Goal: Information Seeking & Learning: Learn about a topic

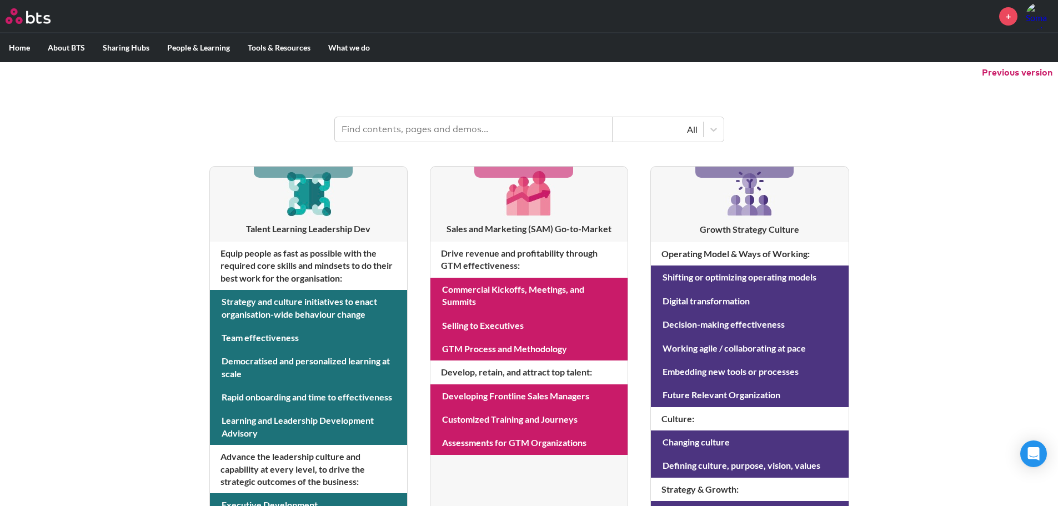
scroll to position [167, 0]
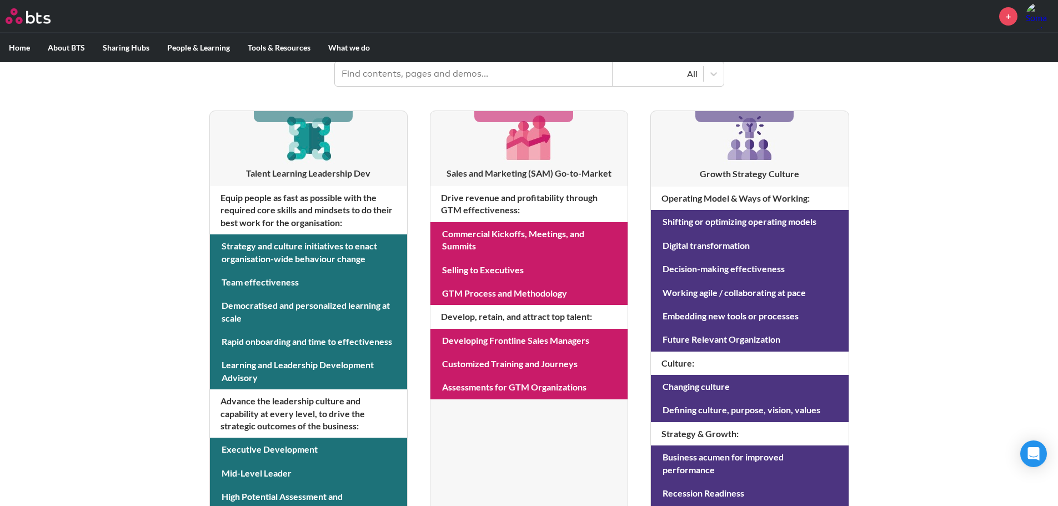
click at [412, 75] on input "text" at bounding box center [474, 74] width 278 height 24
type input "sales transformation"
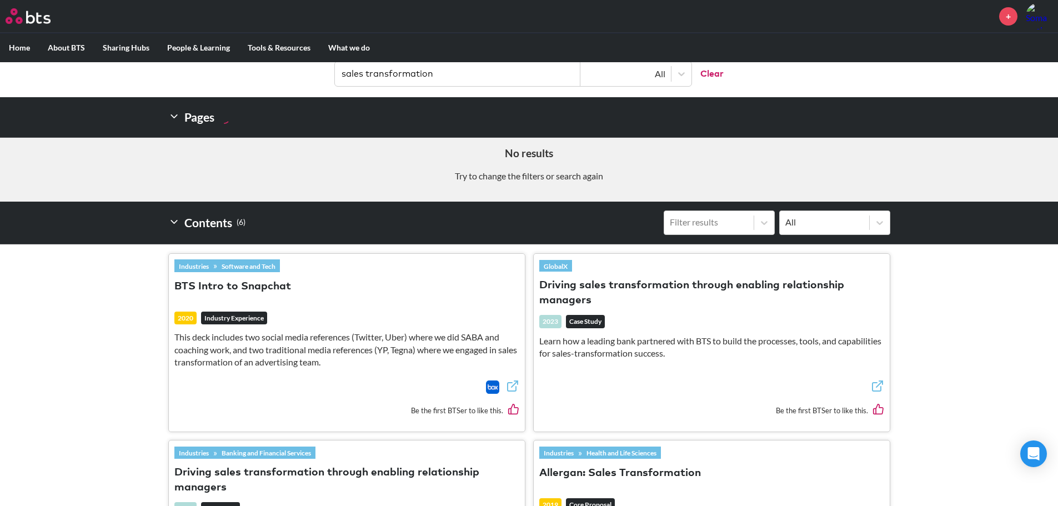
click at [586, 291] on button "Driving sales transformation through enabling relationship managers" at bounding box center [712, 293] width 345 height 30
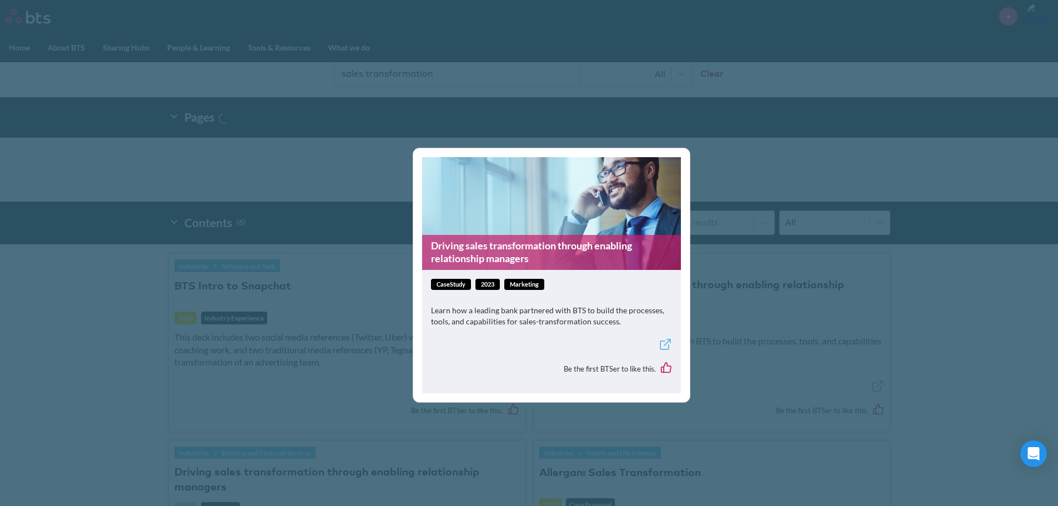
click at [490, 317] on p "Learn how a leading bank partnered with BTS to build the processes, tools, and …" at bounding box center [551, 316] width 241 height 22
click at [498, 245] on link "Driving sales transformation through enabling relationship managers" at bounding box center [551, 252] width 259 height 35
click at [792, 367] on div "Driving sales transformation through enabling relationship managers caseStudy 2…" at bounding box center [529, 253] width 1058 height 506
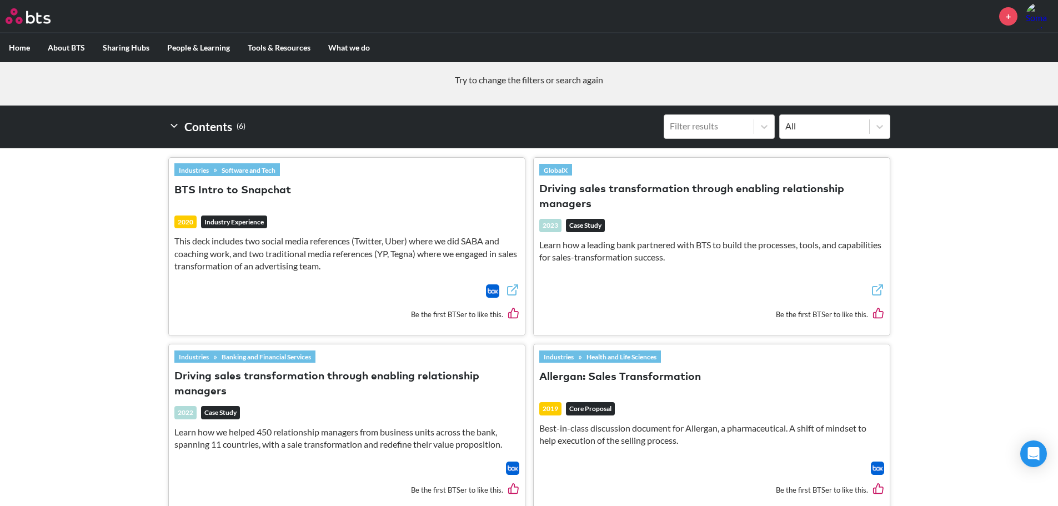
scroll to position [278, 0]
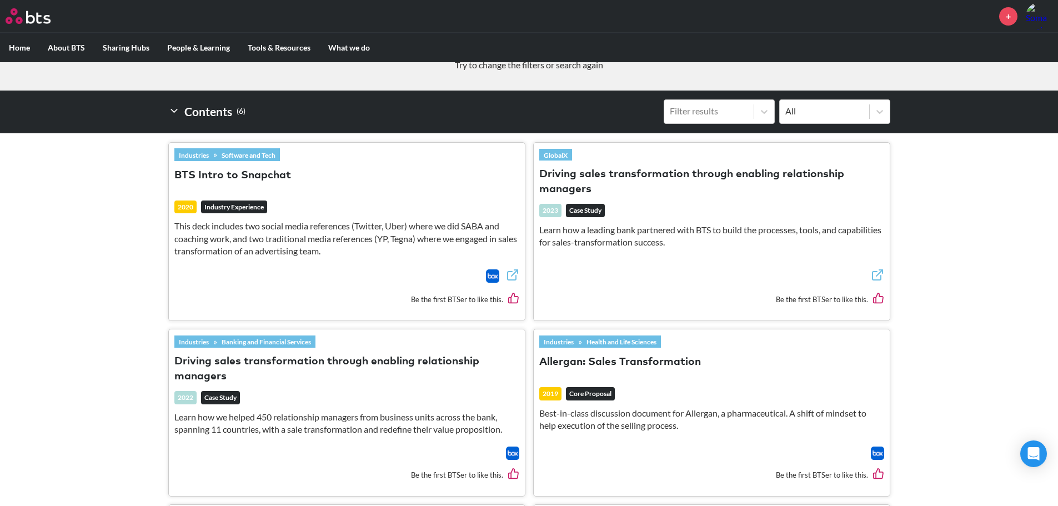
click at [514, 454] on img at bounding box center [512, 453] width 13 height 13
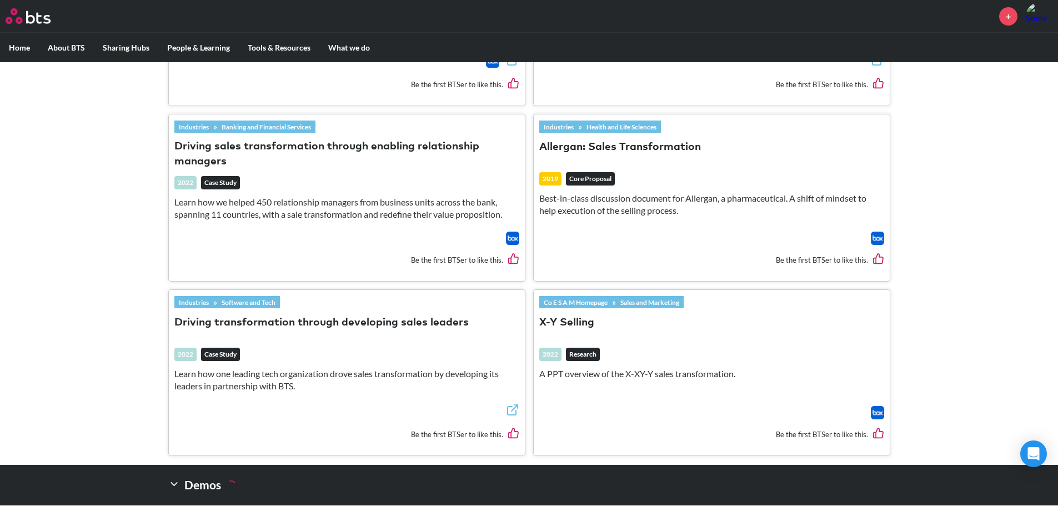
scroll to position [500, 0]
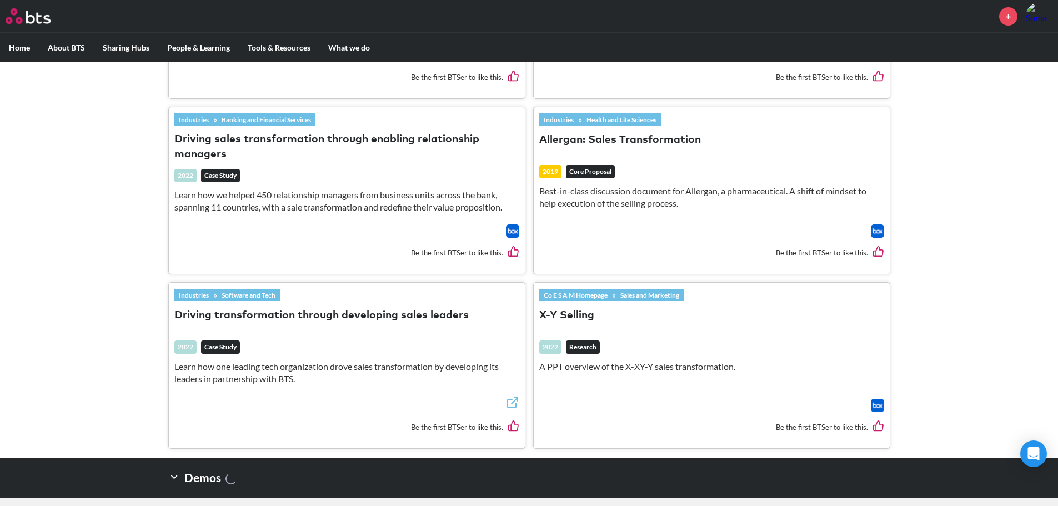
click at [352, 317] on button "Driving transformation through developing sales leaders" at bounding box center [321, 315] width 294 height 15
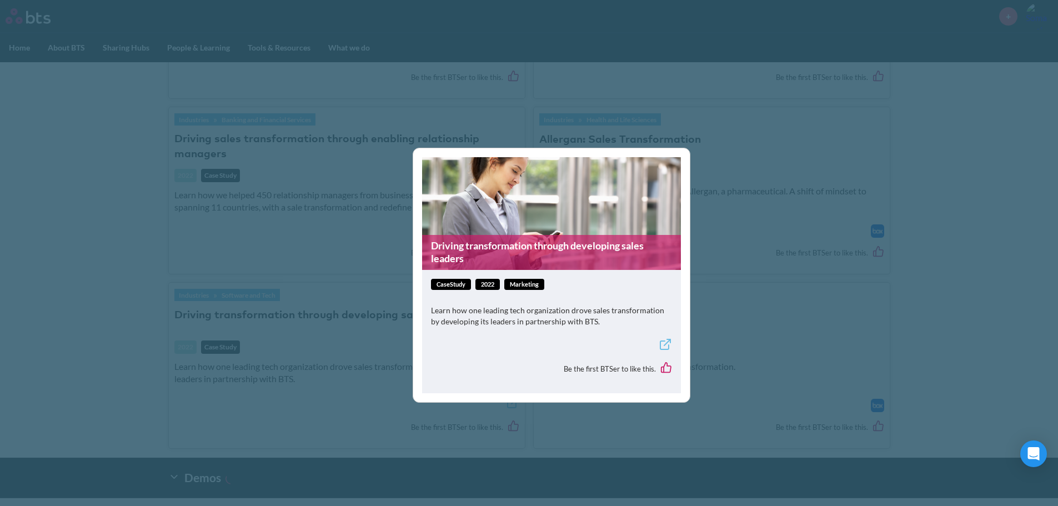
click at [513, 255] on link "Driving transformation through developing sales leaders" at bounding box center [551, 252] width 259 height 35
click at [733, 193] on div "Driving transformation through developing sales leaders caseStudy 2022 Marketin…" at bounding box center [529, 253] width 1058 height 506
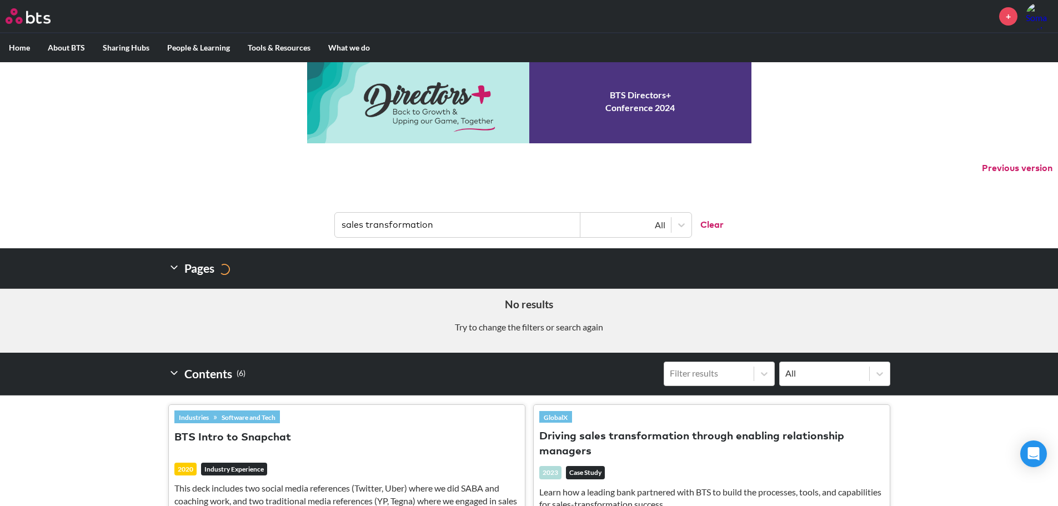
scroll to position [0, 0]
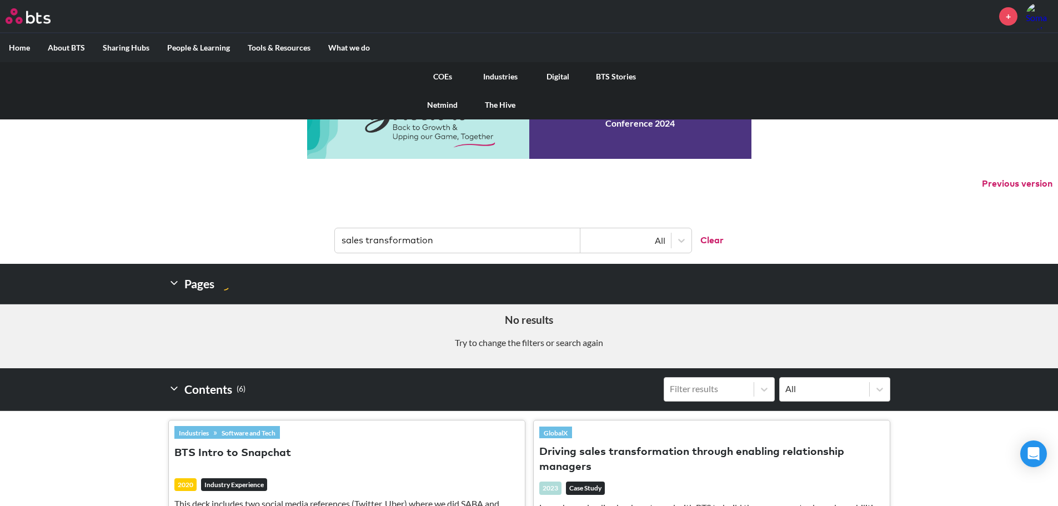
click at [441, 79] on link "COEs" at bounding box center [443, 76] width 58 height 29
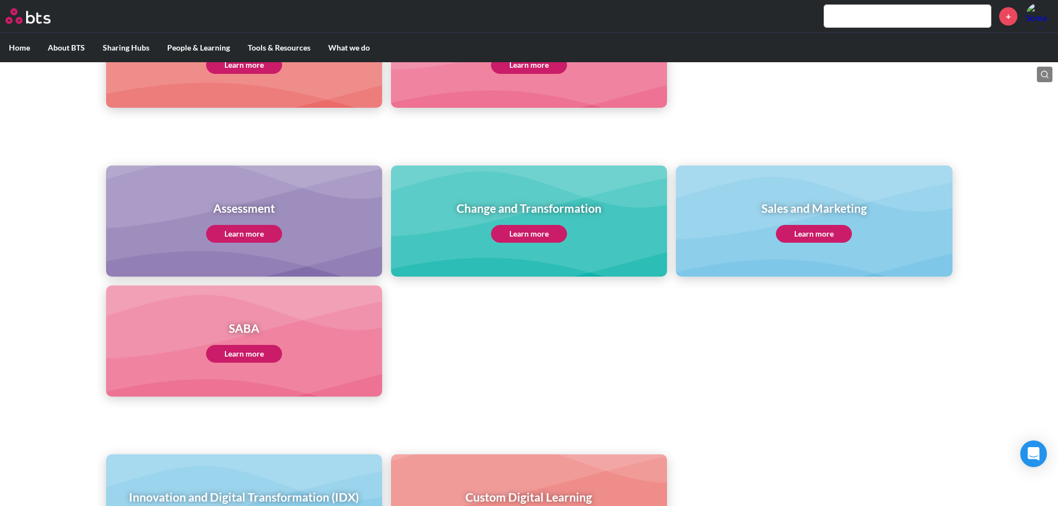
scroll to position [389, 0]
click at [811, 227] on link "Learn more" at bounding box center [814, 233] width 76 height 18
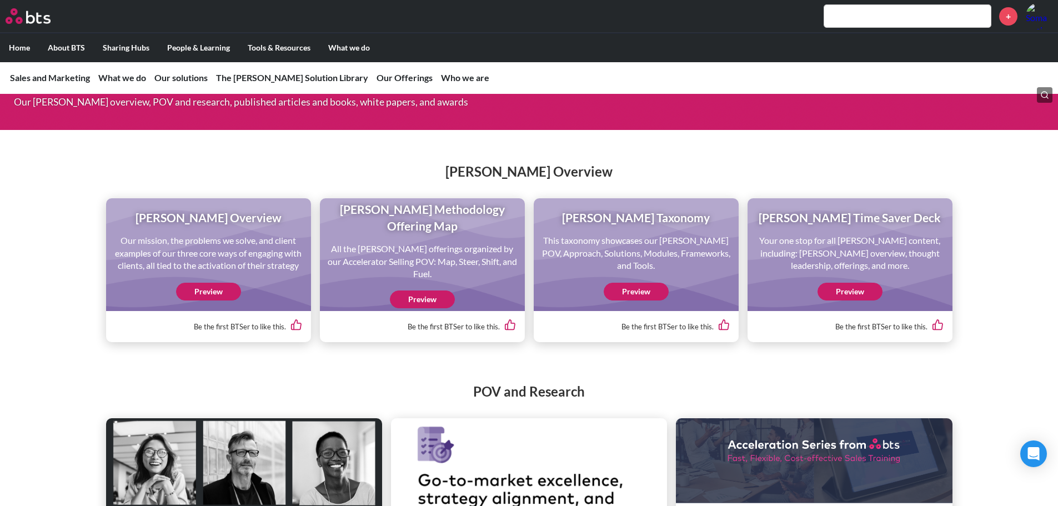
scroll to position [1056, 0]
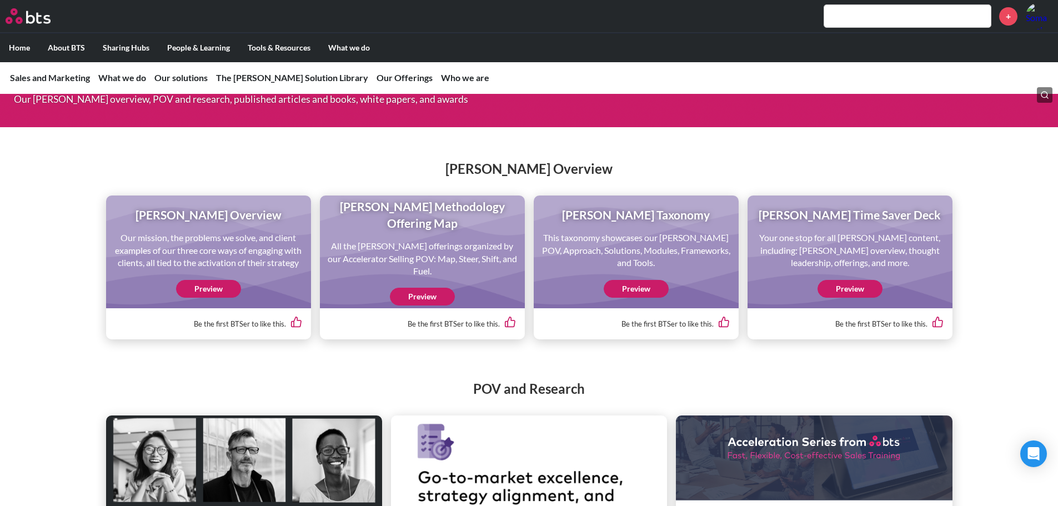
click at [196, 298] on link "Preview" at bounding box center [208, 289] width 65 height 18
